Goal: Task Accomplishment & Management: Use online tool/utility

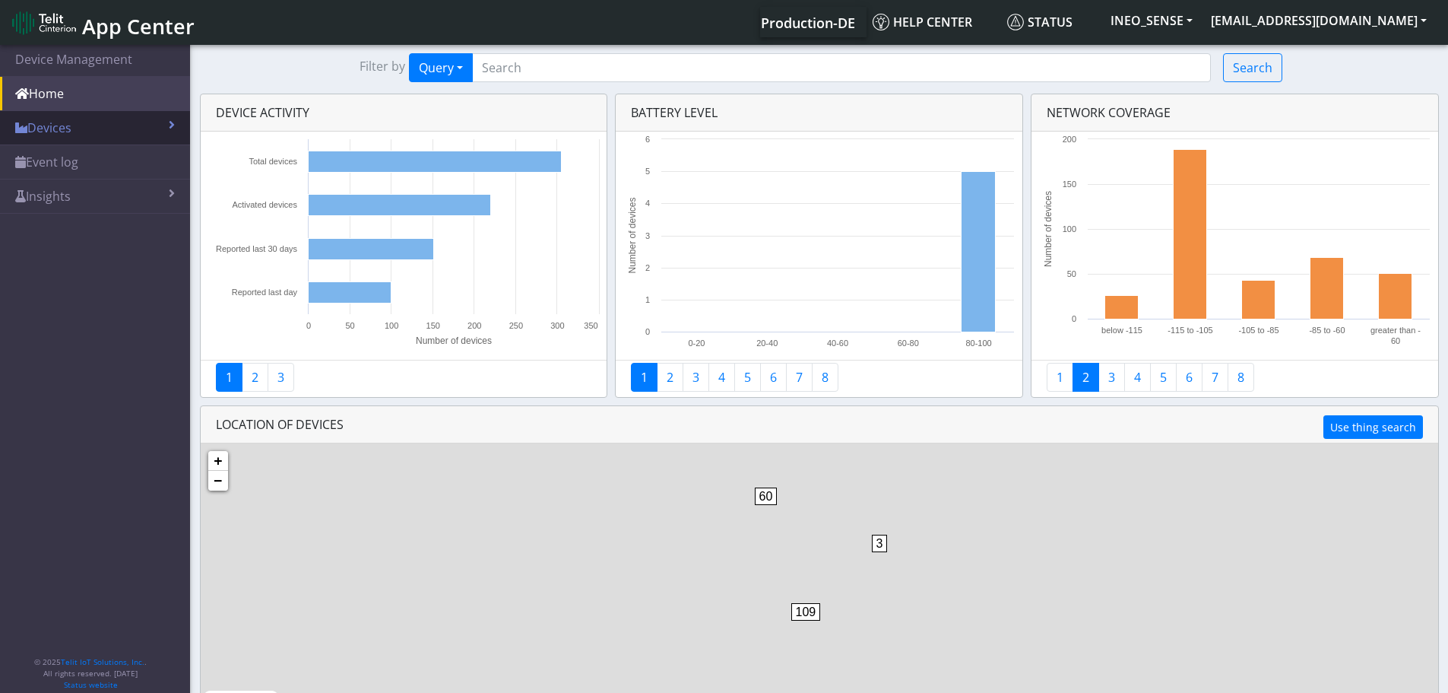
click at [96, 125] on link "Devices" at bounding box center [95, 127] width 190 height 33
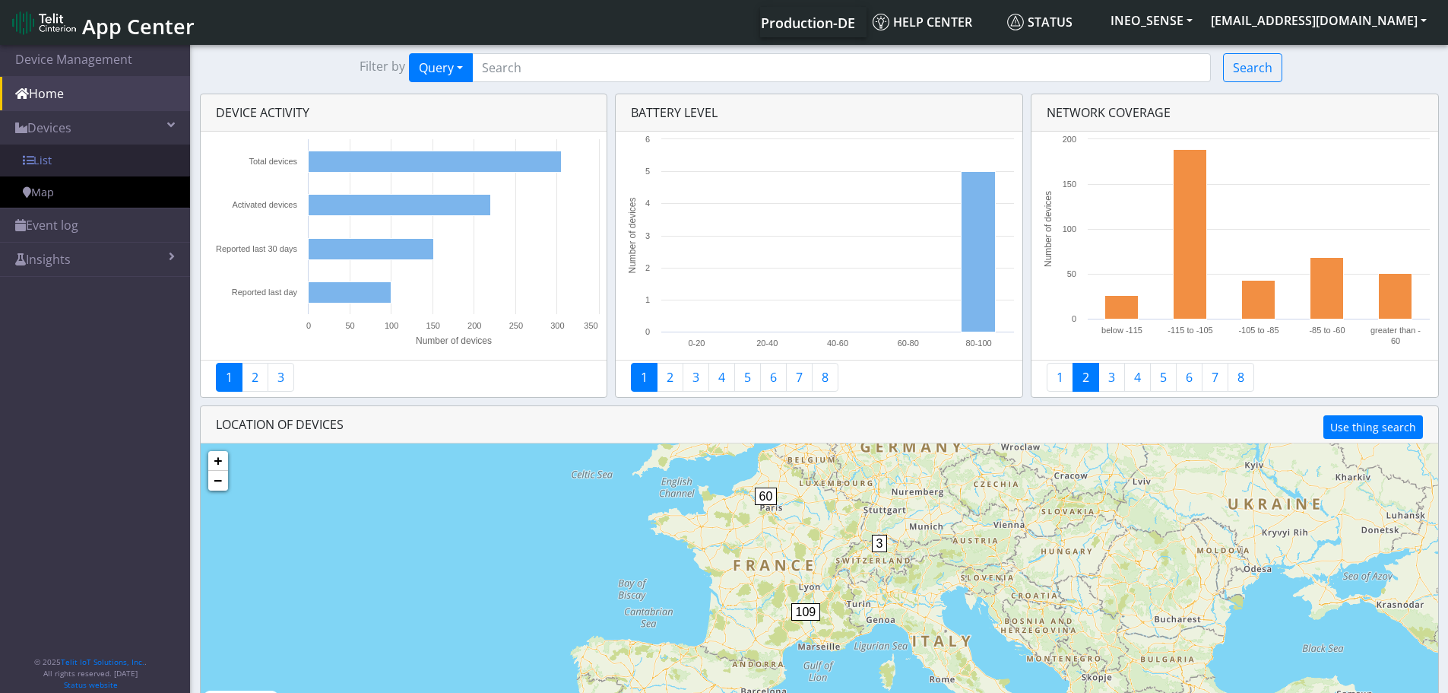
click at [94, 156] on link "List" at bounding box center [95, 160] width 190 height 32
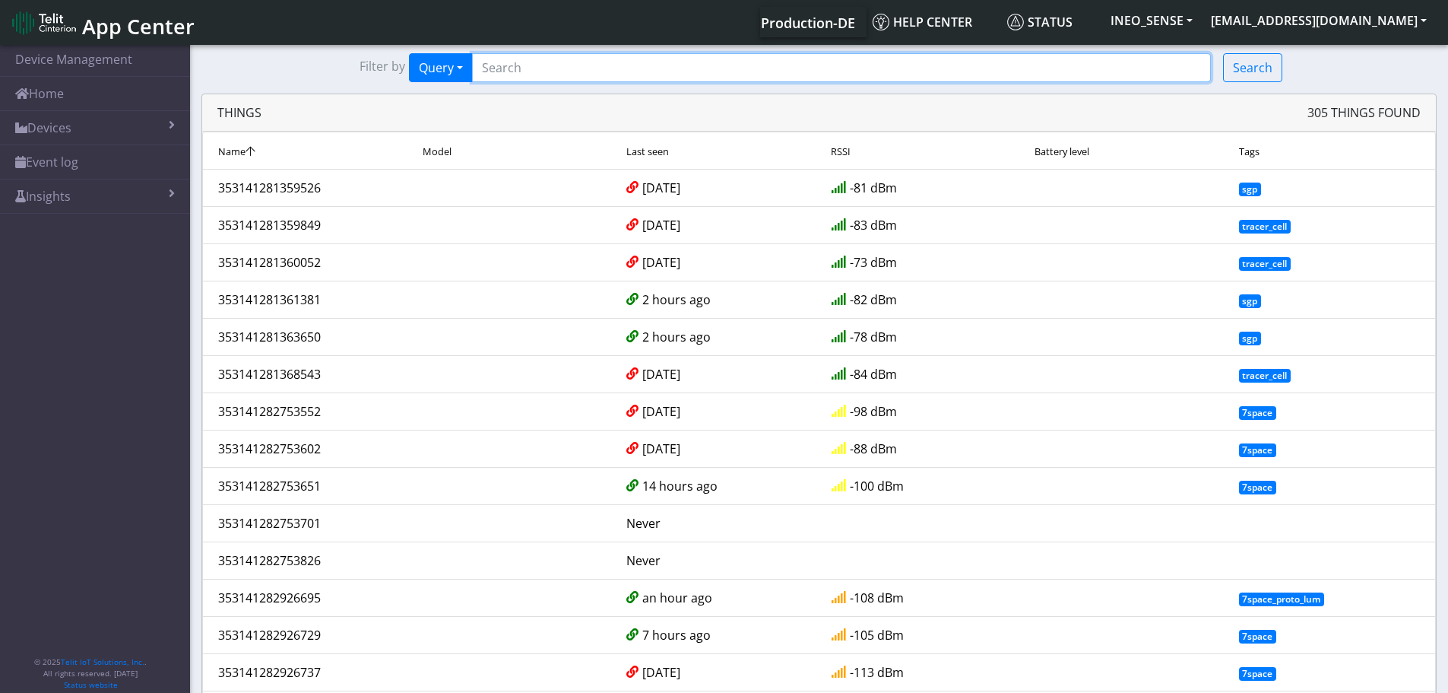
click at [660, 75] on input "Search..." at bounding box center [841, 67] width 739 height 29
paste input "AQkDBAE9AgB4"
click at [651, 72] on input "AQkDBAE9AgB4" at bounding box center [841, 67] width 739 height 29
paste input "353141283473002"
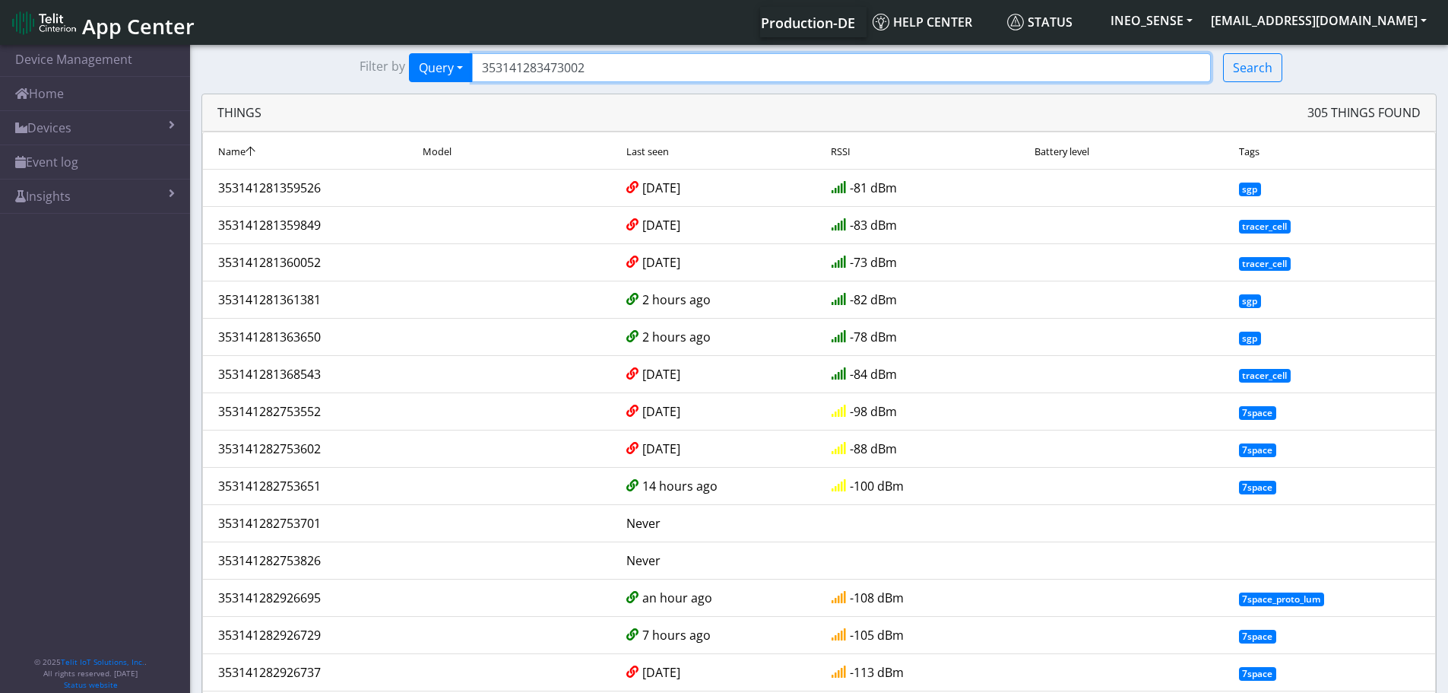
type input "353141283473002"
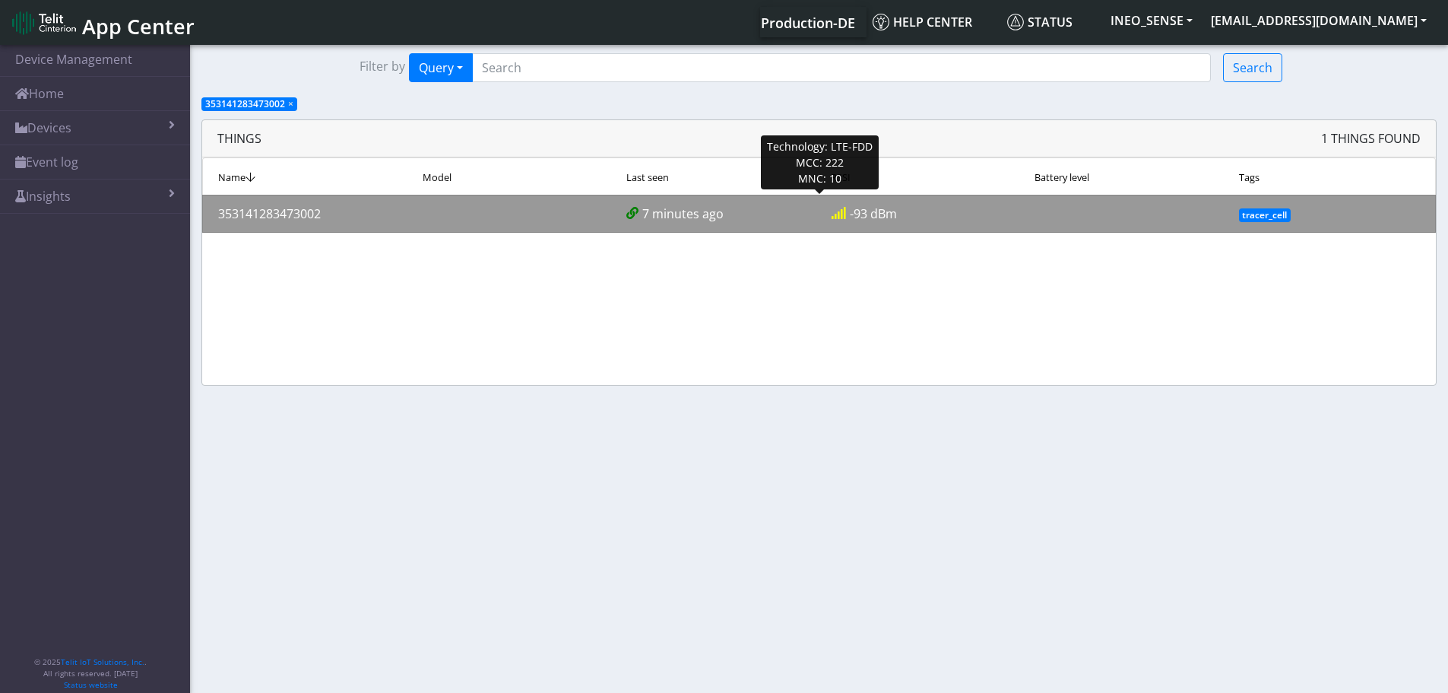
click at [773, 214] on div "7 minutes ago" at bounding box center [717, 214] width 205 height 18
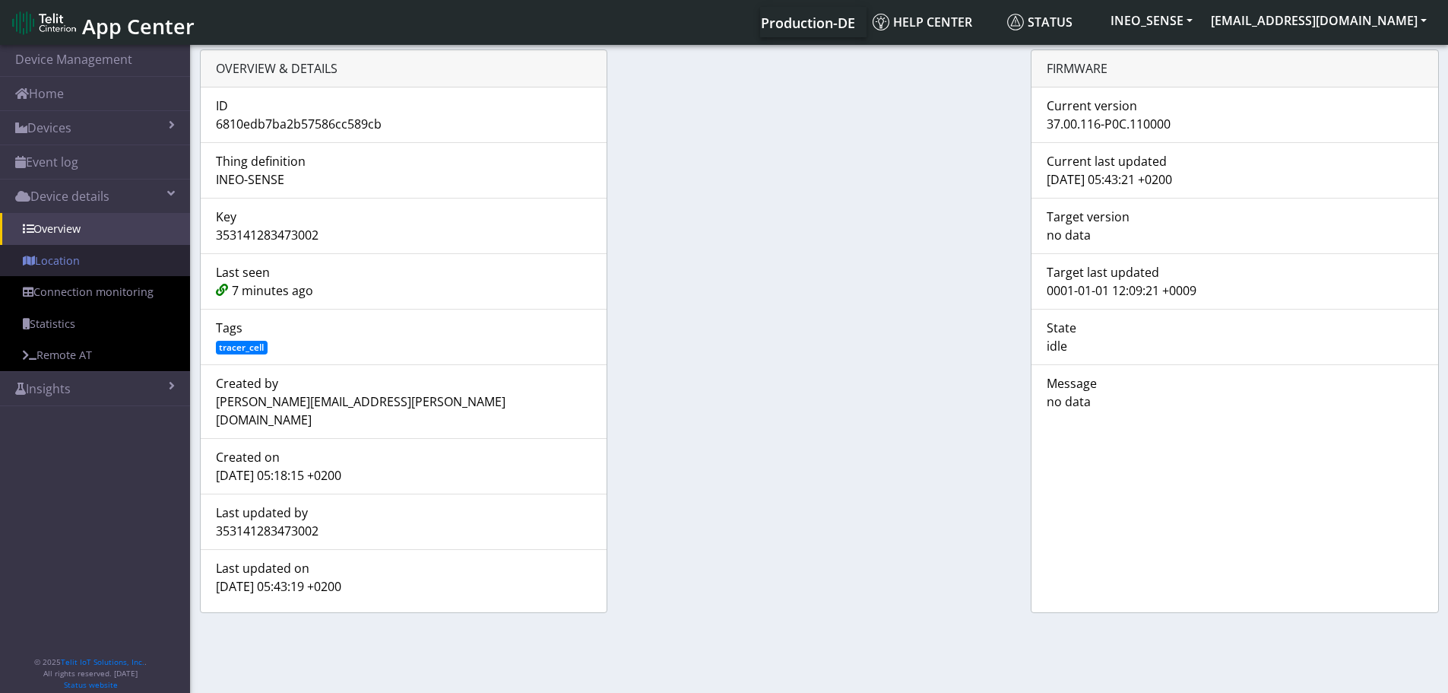
click at [105, 256] on link "Location" at bounding box center [95, 261] width 190 height 32
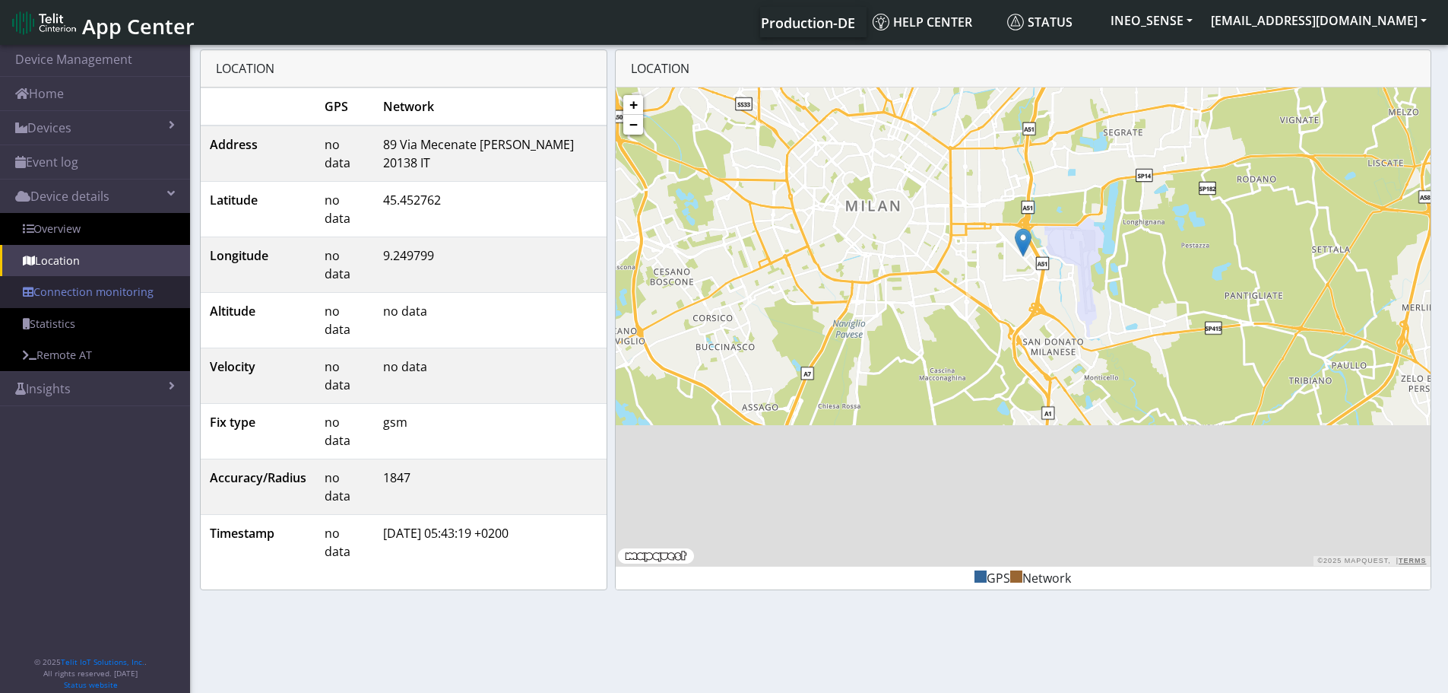
click at [106, 286] on link "Connection monitoring" at bounding box center [95, 292] width 190 height 32
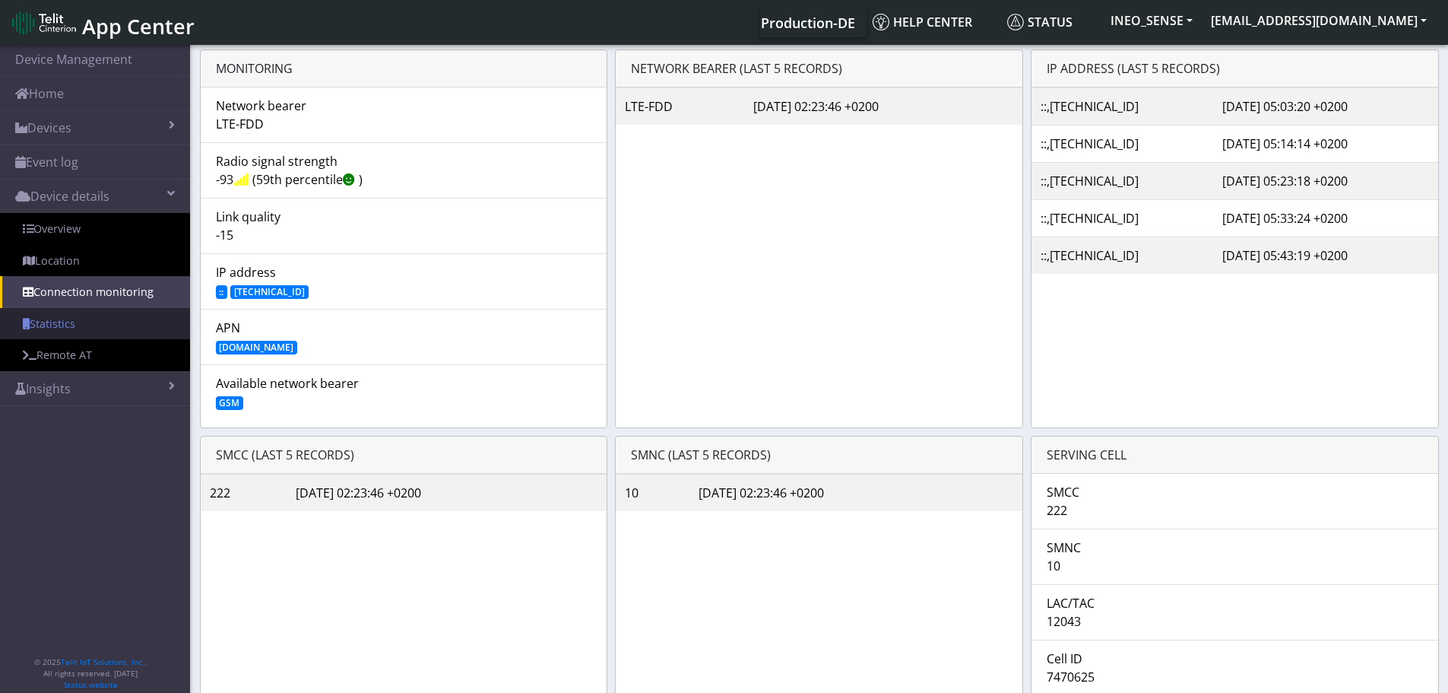
click at [103, 316] on link "Statistics" at bounding box center [95, 324] width 190 height 32
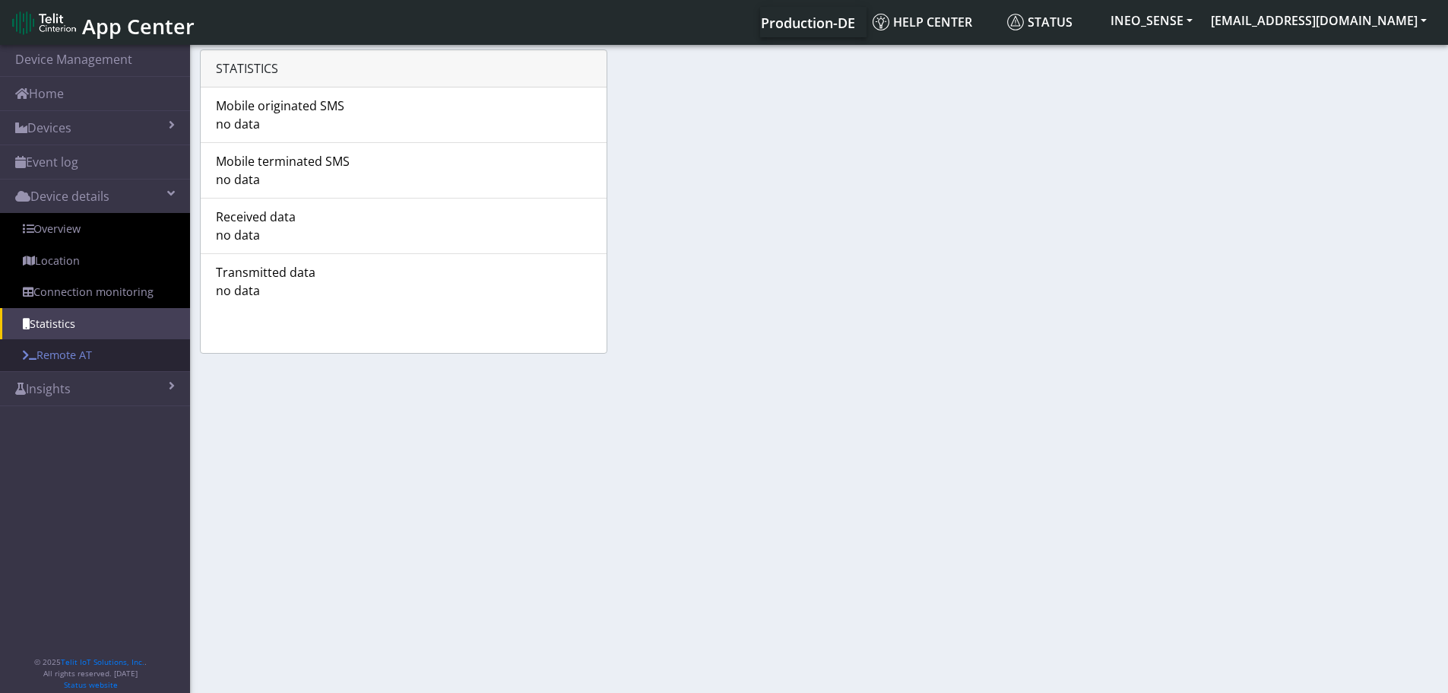
click at [102, 354] on link "Remote AT" at bounding box center [95, 355] width 190 height 32
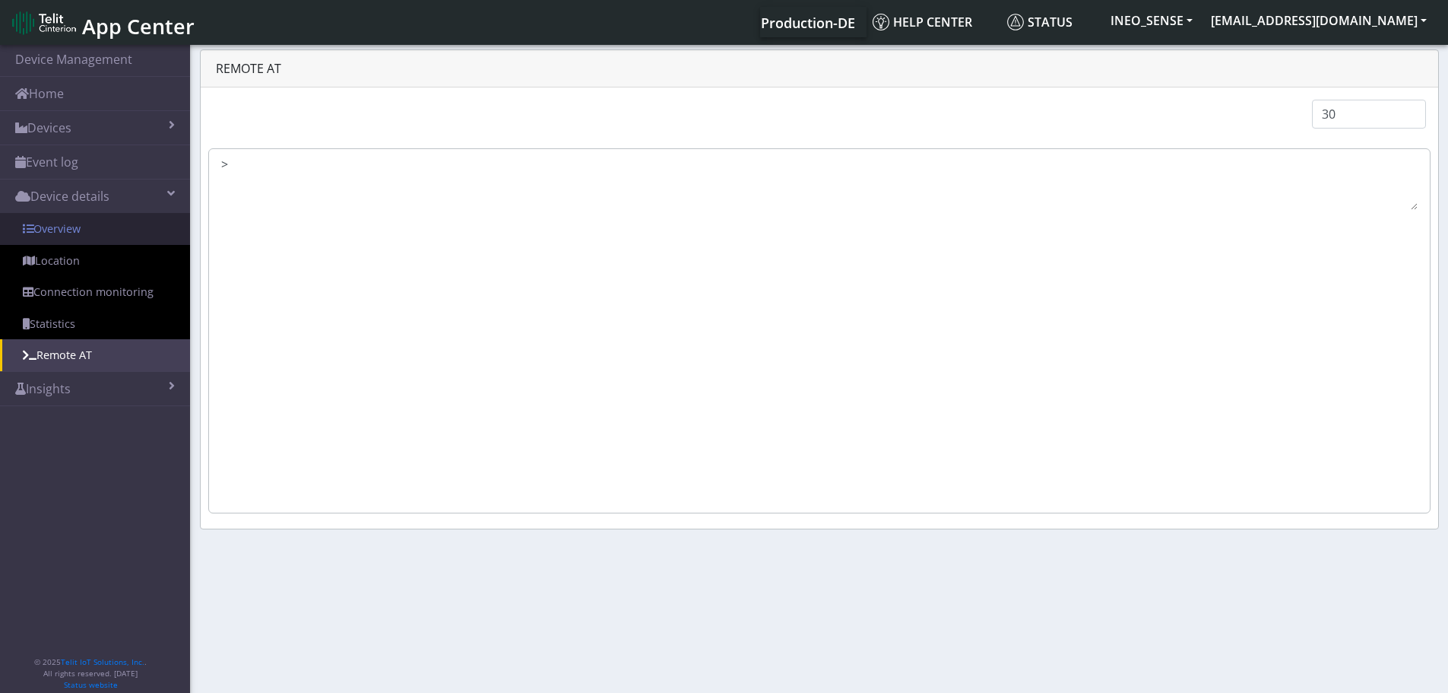
click at [78, 225] on link "Overview" at bounding box center [95, 229] width 190 height 32
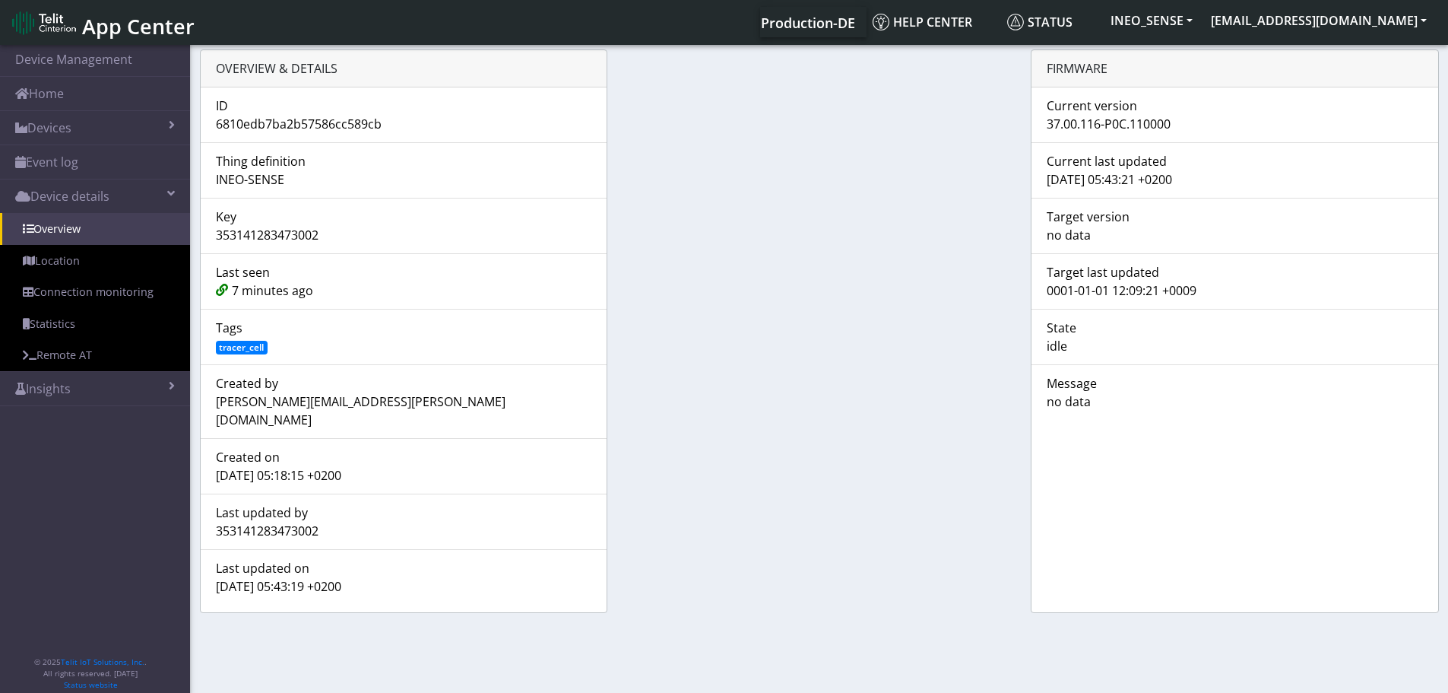
click at [113, 31] on span "App Center" at bounding box center [138, 26] width 113 height 28
